Goal: Information Seeking & Learning: Learn about a topic

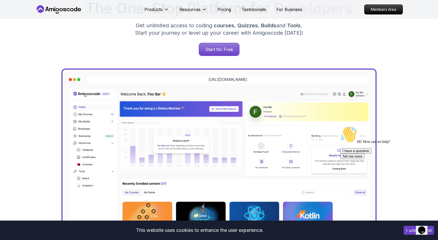
scroll to position [99, 0]
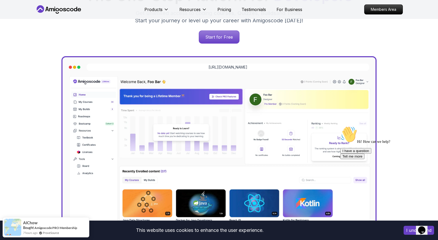
scroll to position [115, 0]
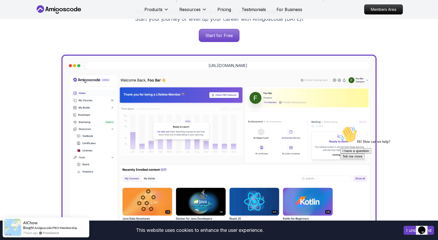
click at [408, 232] on button "I understand" at bounding box center [418, 230] width 30 height 9
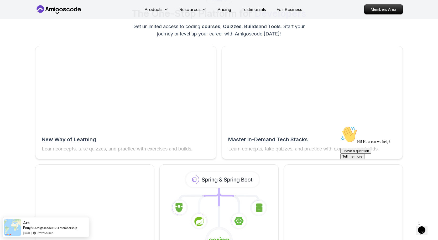
scroll to position [808, 0]
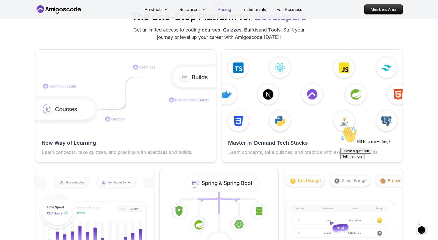
click at [223, 9] on p "Pricing" at bounding box center [224, 9] width 14 height 6
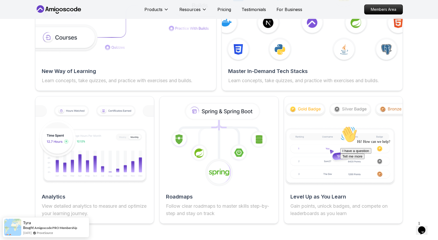
scroll to position [870, 0]
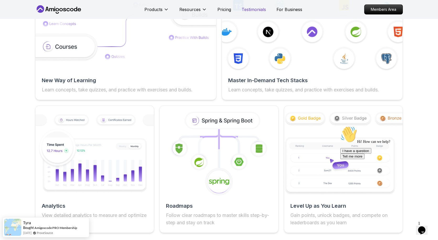
click at [256, 9] on p "Testimonials" at bounding box center [254, 9] width 24 height 6
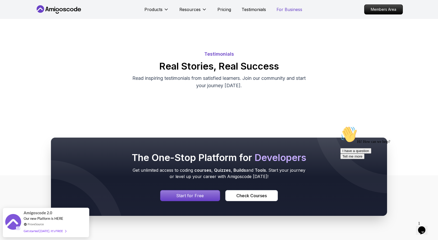
click at [285, 8] on p "For Business" at bounding box center [289, 9] width 26 height 6
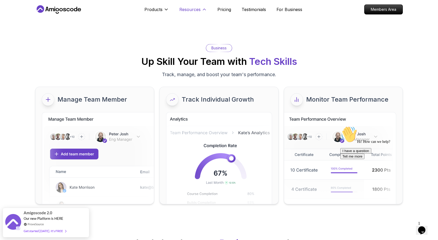
click at [187, 8] on p "Resources" at bounding box center [189, 9] width 21 height 6
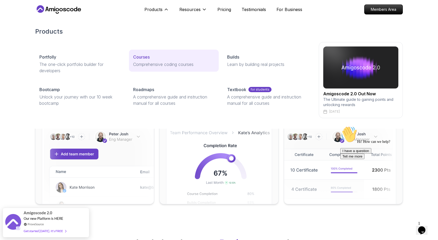
click at [143, 57] on p "Courses" at bounding box center [141, 57] width 17 height 6
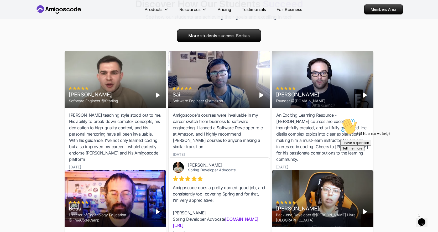
scroll to position [1351, 0]
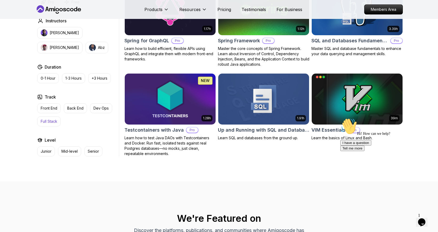
click at [51, 119] on p "Full Stack" at bounding box center [49, 121] width 17 height 5
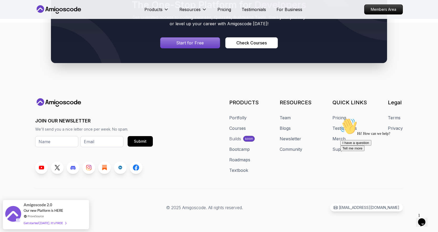
scroll to position [1271, 0]
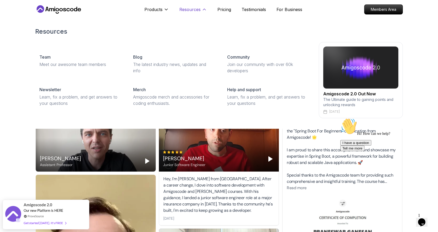
click at [188, 10] on p "Resources" at bounding box center [189, 9] width 21 height 6
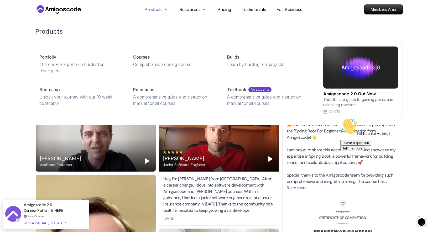
click at [160, 9] on p "Products" at bounding box center [153, 9] width 18 height 6
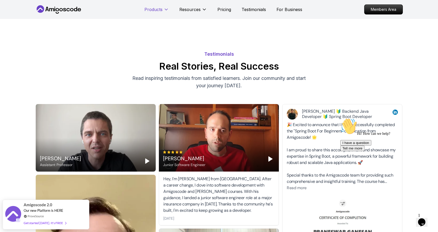
click at [155, 10] on p "Products" at bounding box center [153, 9] width 18 height 6
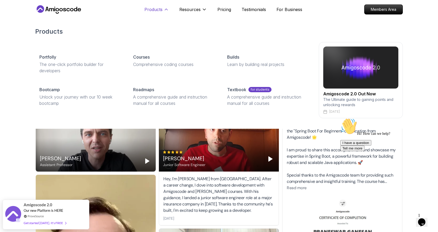
click at [155, 10] on p "Products" at bounding box center [153, 9] width 18 height 6
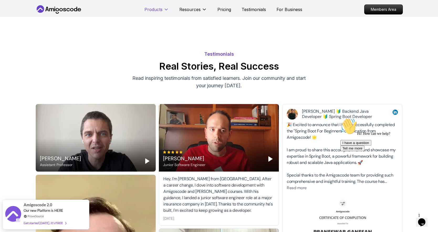
click at [155, 10] on p "Products" at bounding box center [153, 9] width 18 height 6
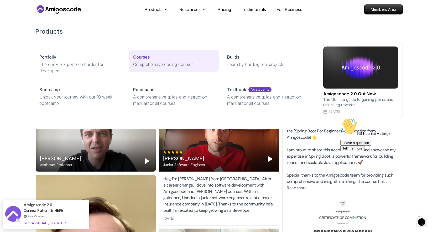
click at [144, 57] on p "Courses" at bounding box center [141, 57] width 17 height 6
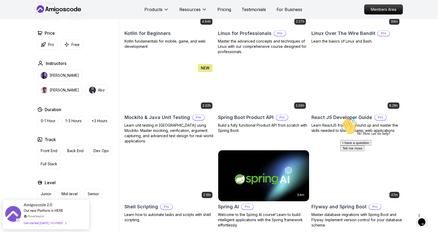
scroll to position [1121, 0]
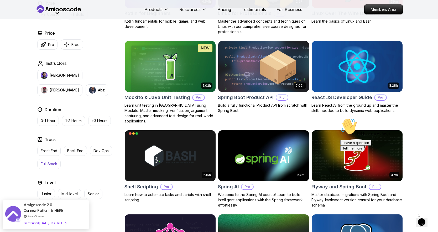
click at [53, 163] on p "Full Stack" at bounding box center [49, 163] width 17 height 5
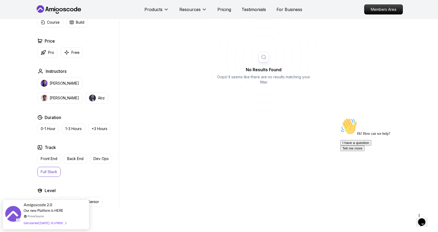
scroll to position [190, 0]
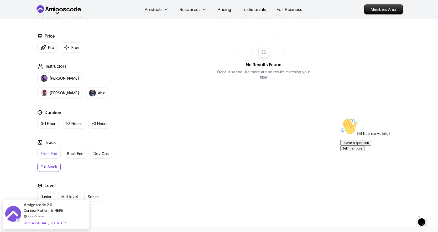
click at [43, 154] on p "Front End" at bounding box center [49, 153] width 17 height 5
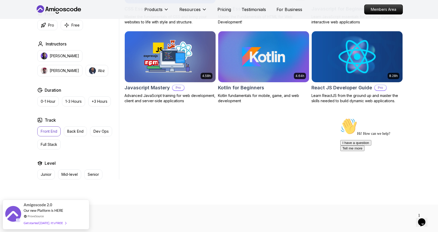
scroll to position [216, 0]
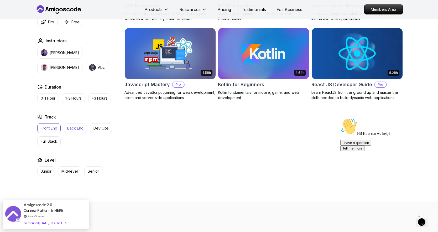
click at [72, 128] on p "Back End" at bounding box center [75, 127] width 16 height 5
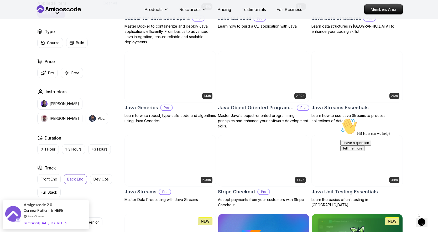
scroll to position [369, 0]
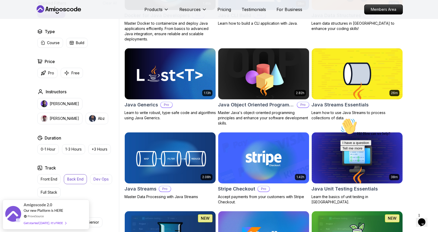
click at [98, 177] on p "Dev Ops" at bounding box center [100, 178] width 15 height 5
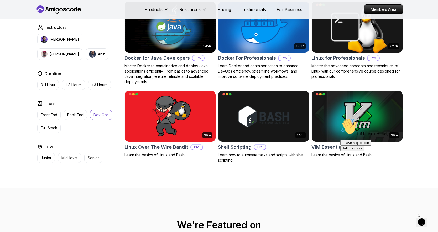
scroll to position [254, 0]
